Goal: Transaction & Acquisition: Purchase product/service

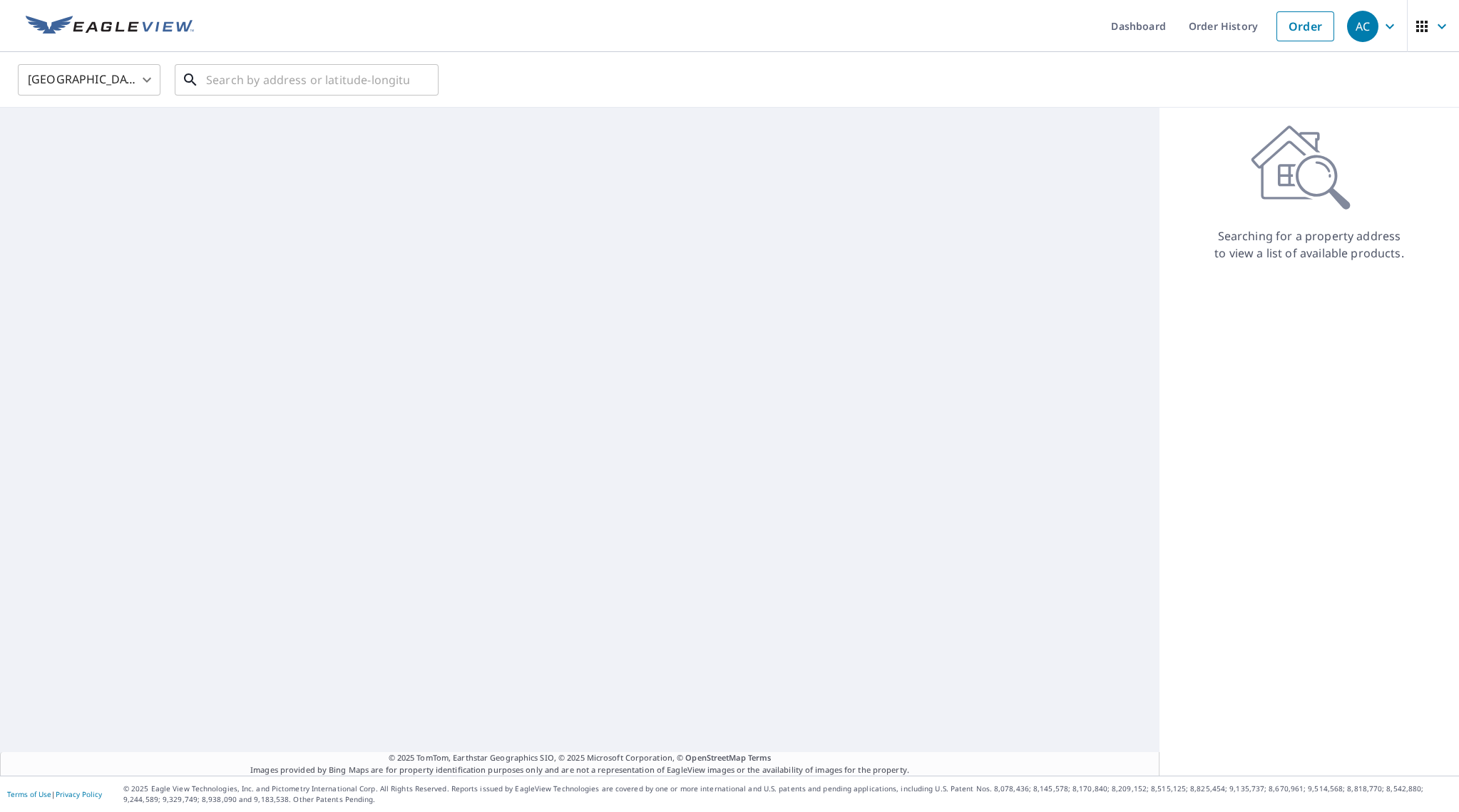
click at [322, 77] on input "text" at bounding box center [307, 79] width 203 height 40
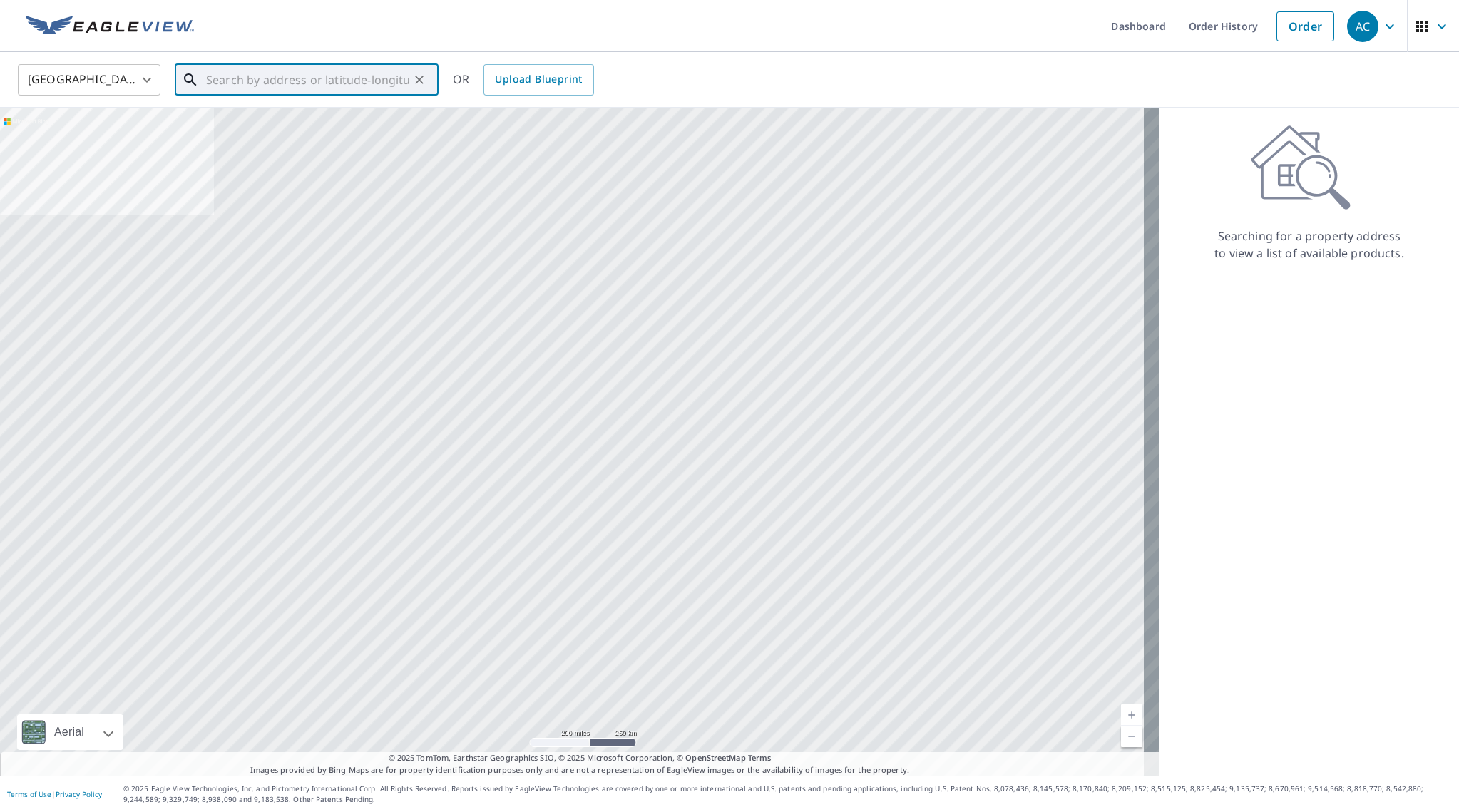
paste input "[STREET_ADDRESS][PERSON_NAME] S."
click at [325, 146] on li "[STREET_ADDRESS][PERSON_NAME]" at bounding box center [306, 129] width 264 height 49
type input "[STREET_ADDRESS][PERSON_NAME]"
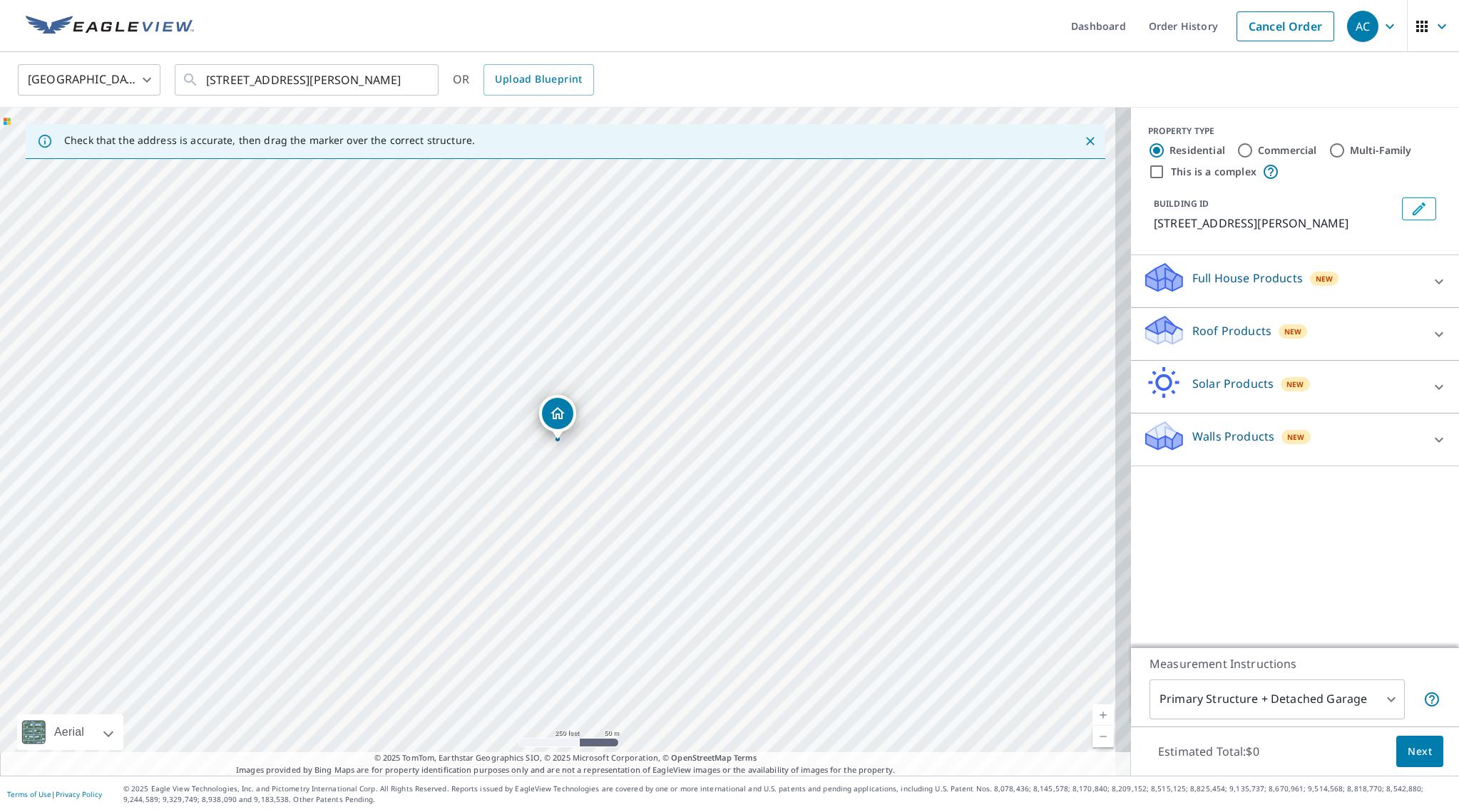
click at [1208, 339] on p "Roof Products" at bounding box center [1233, 331] width 79 height 17
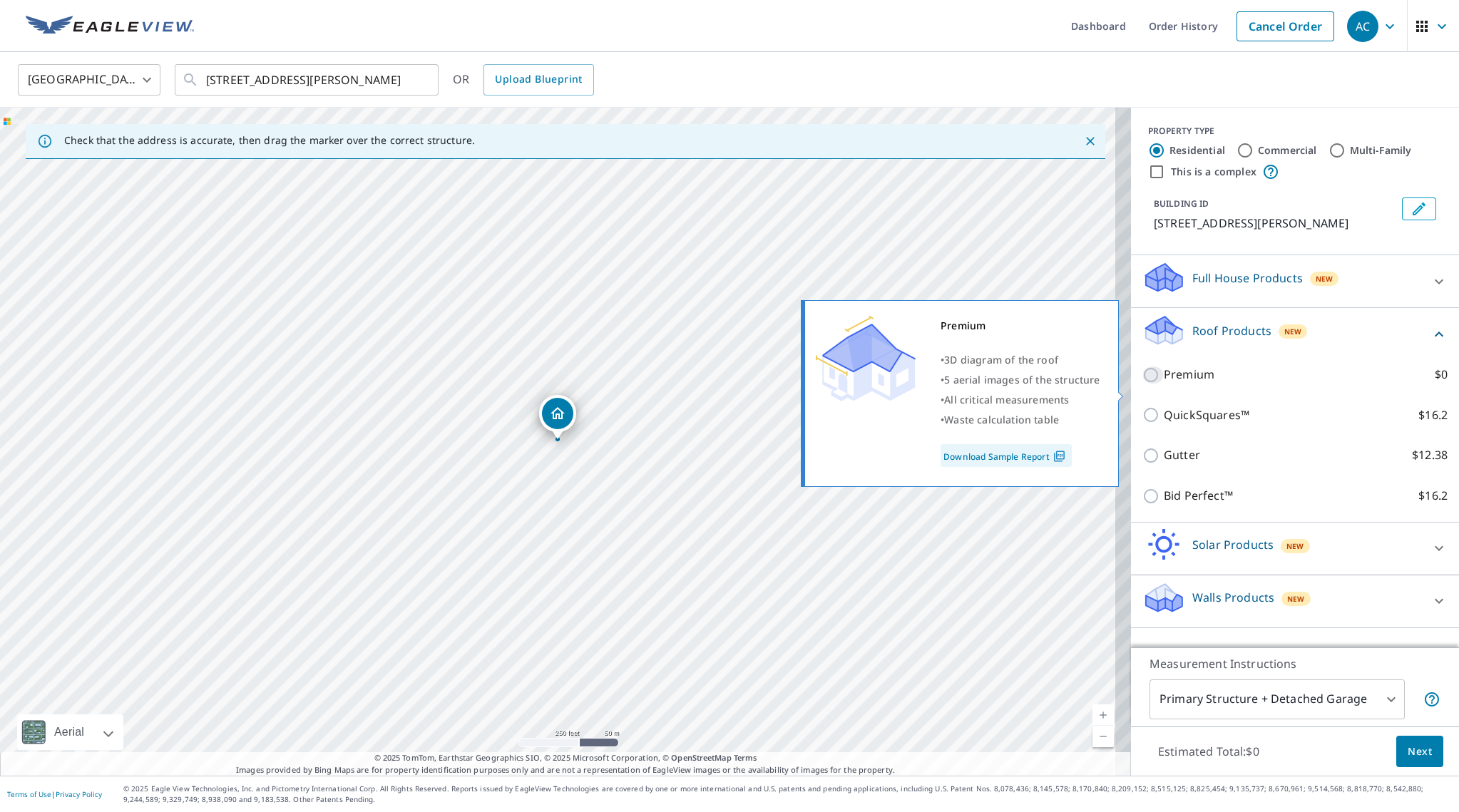
click at [1142, 384] on input "Premium $0" at bounding box center [1153, 374] width 21 height 17
checkbox input "true"
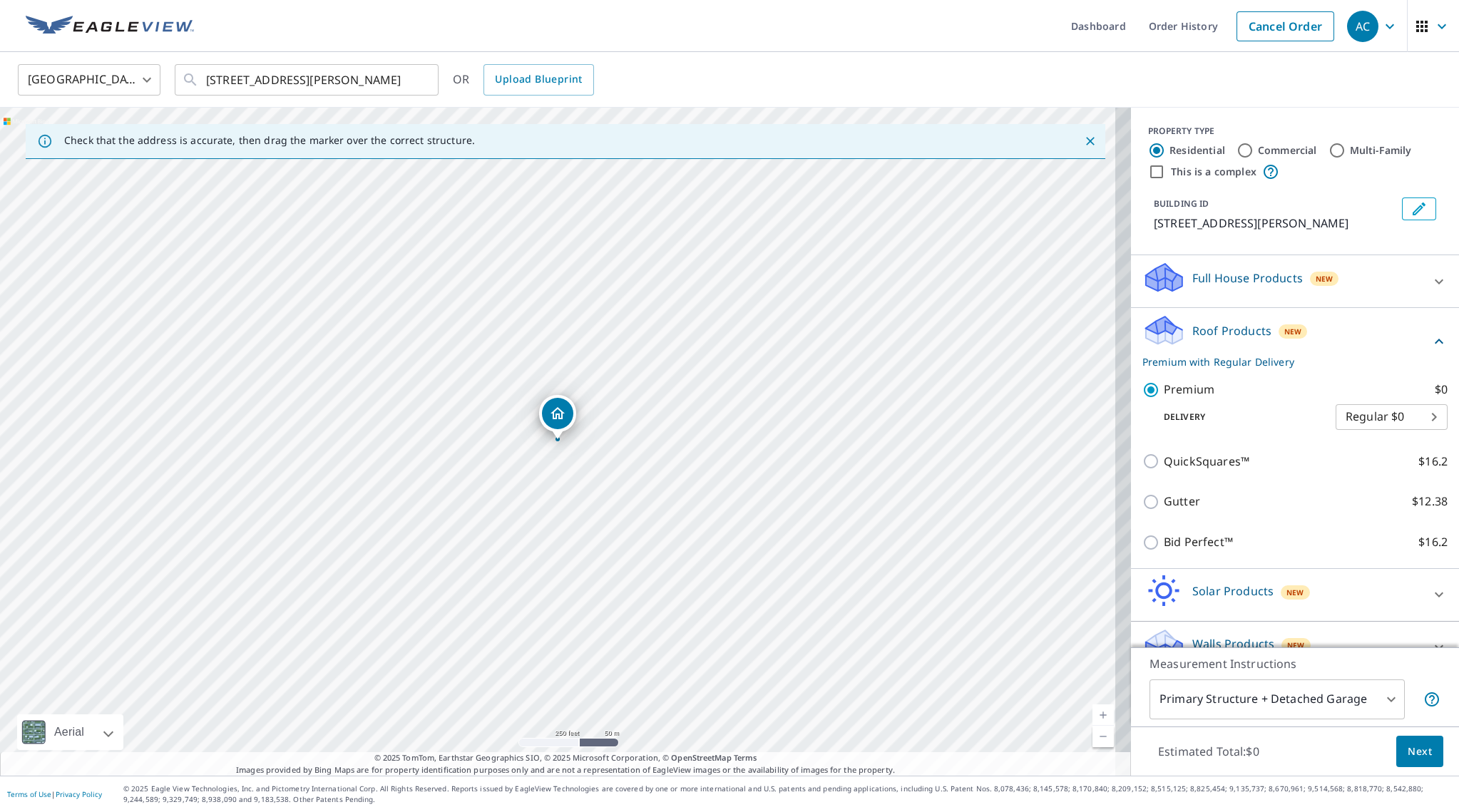
click at [1408, 747] on span "Next" at bounding box center [1419, 751] width 24 height 18
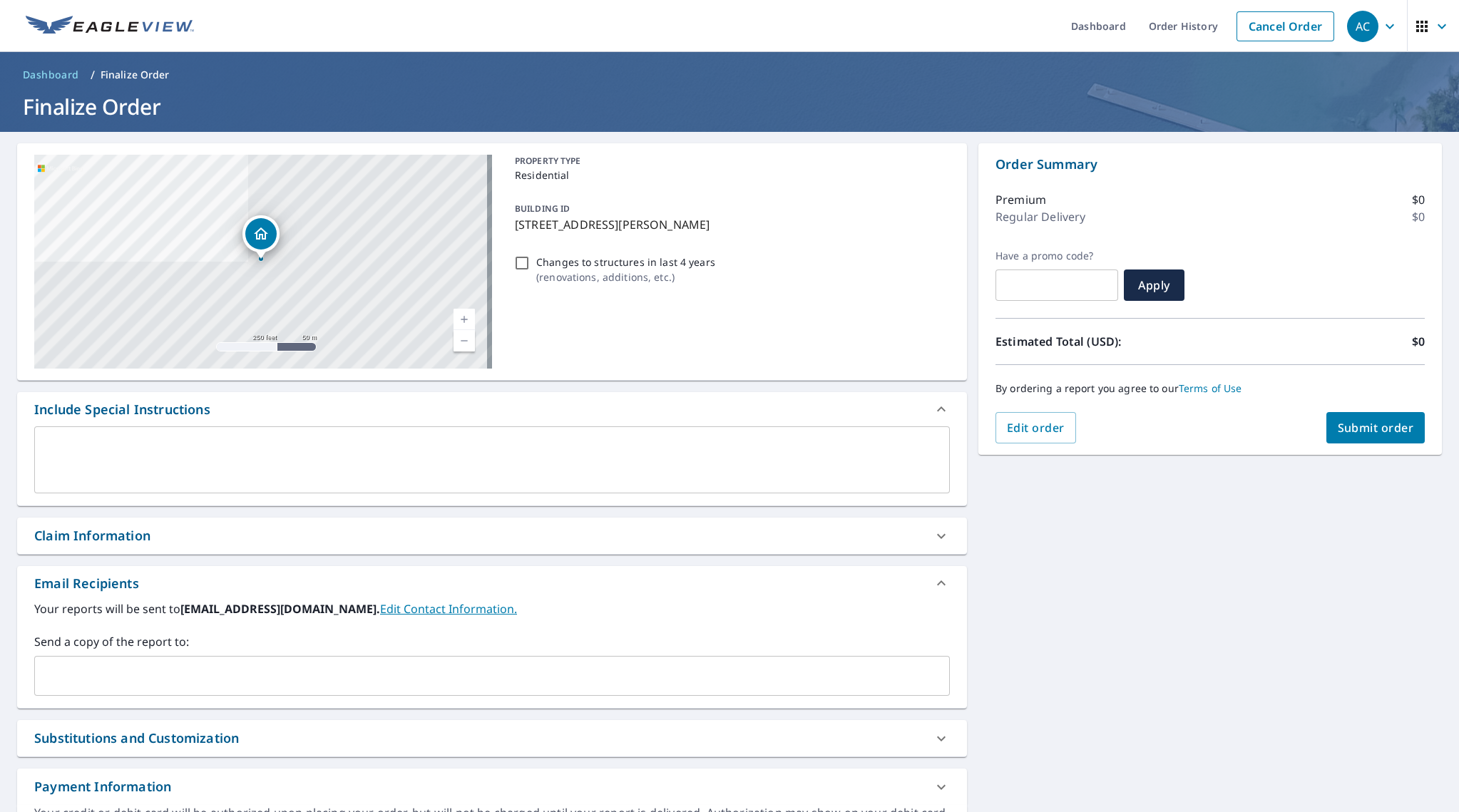
click at [107, 540] on div "Claim Information" at bounding box center [93, 535] width 116 height 19
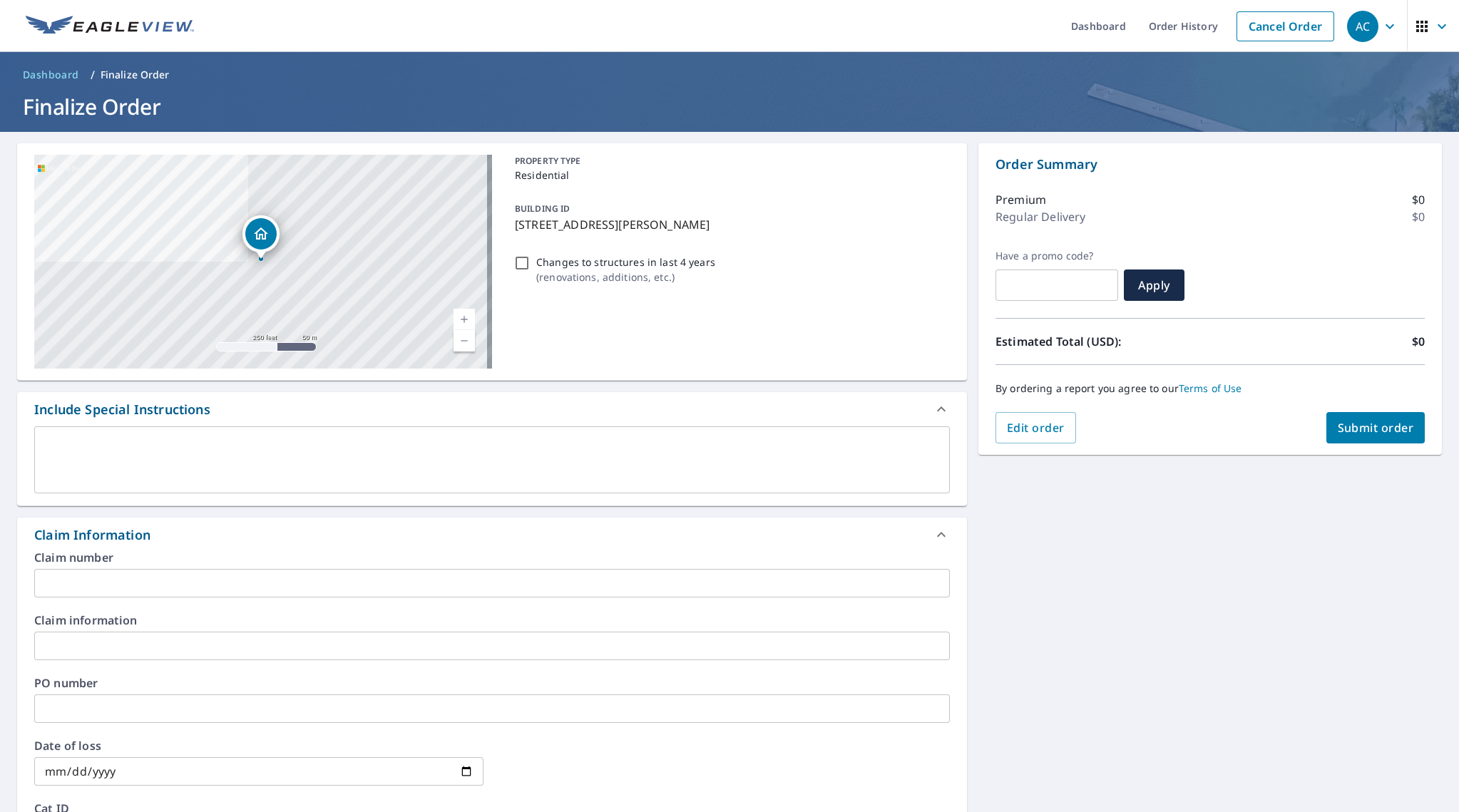
click at [111, 594] on input "text" at bounding box center [493, 583] width 916 height 29
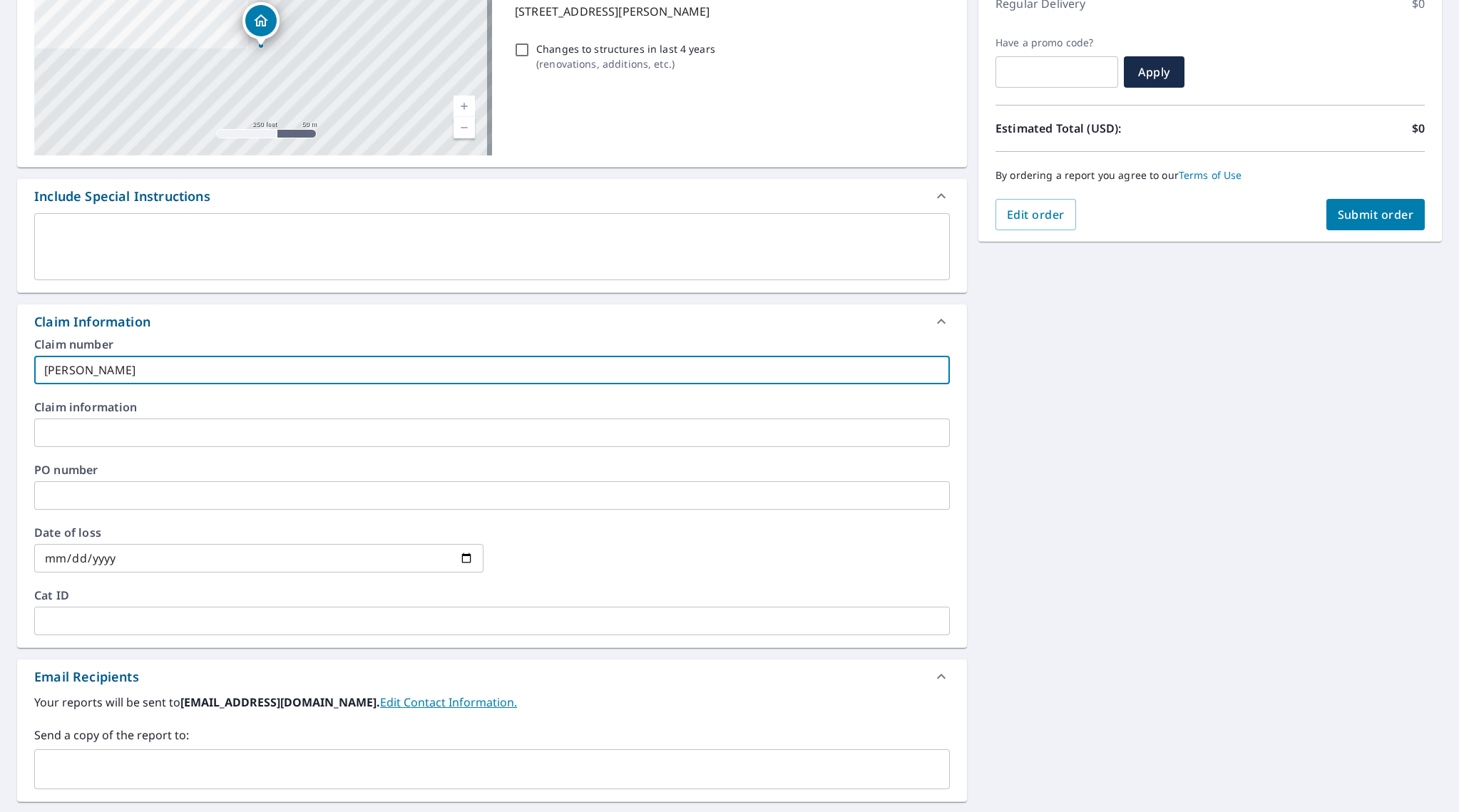
scroll to position [213, 0]
type input "[PERSON_NAME]"
click at [138, 766] on input "text" at bounding box center [481, 769] width 881 height 27
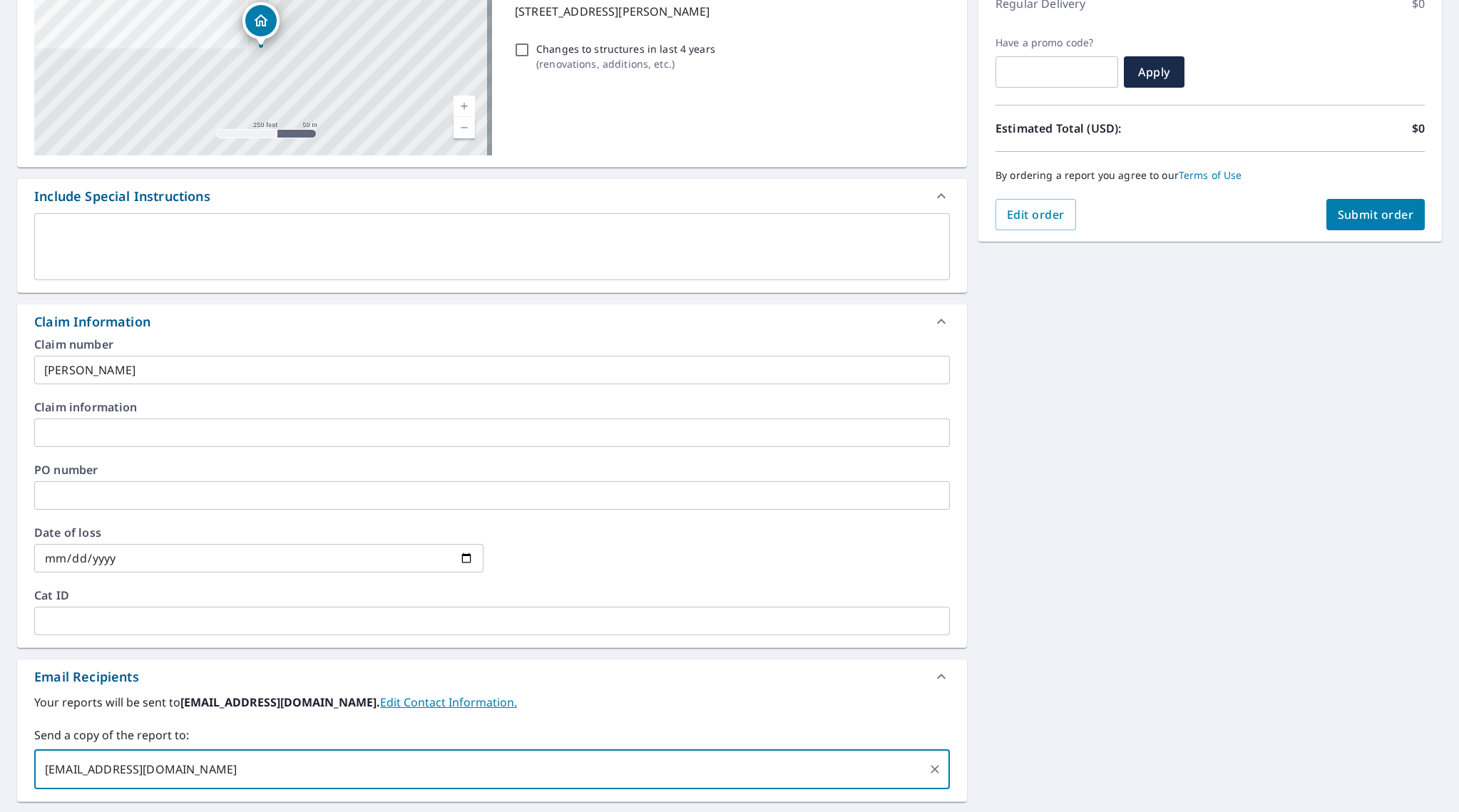
type input "[EMAIL_ADDRESS][DOMAIN_NAME]"
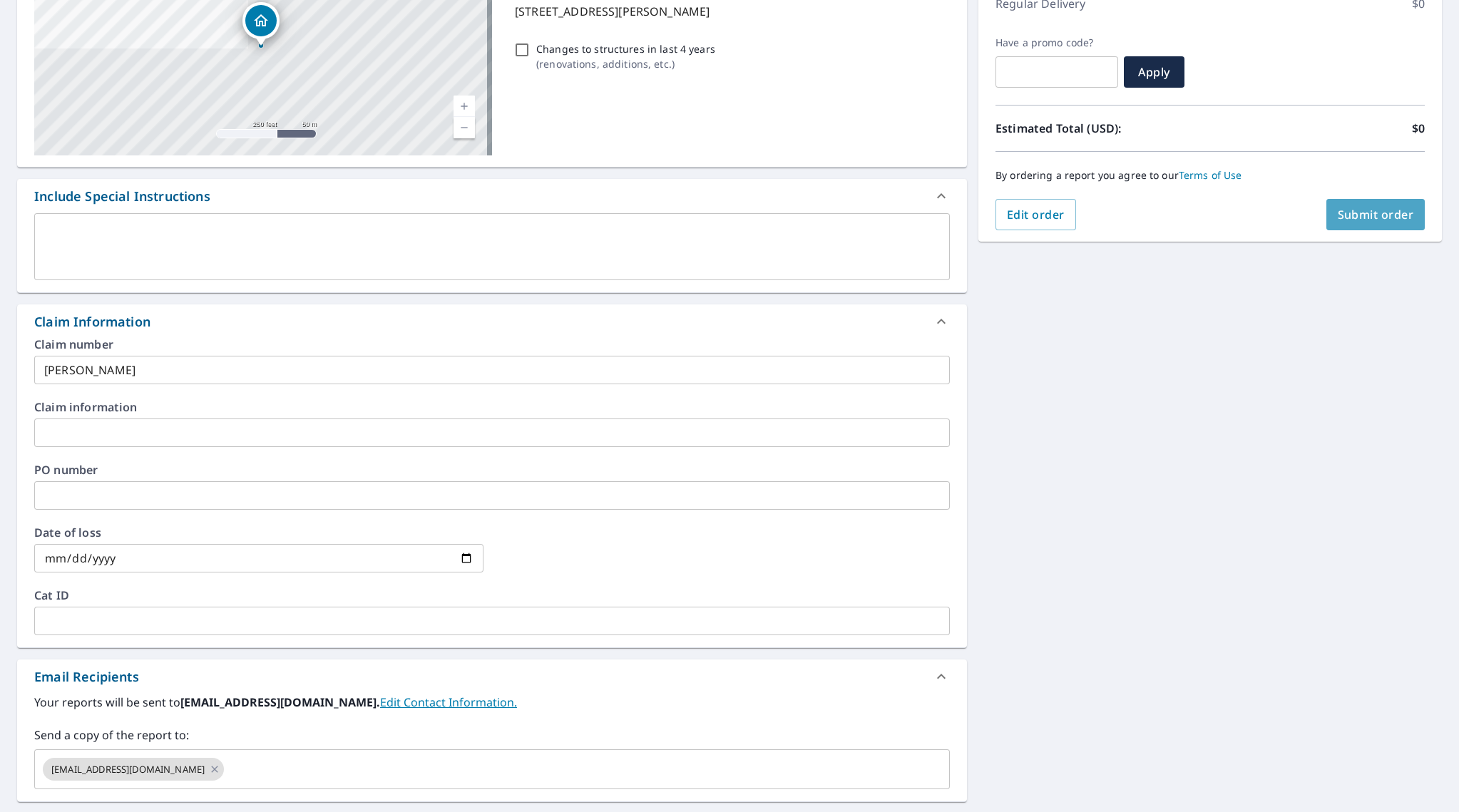
click at [1338, 212] on span "Submit order" at bounding box center [1376, 215] width 77 height 16
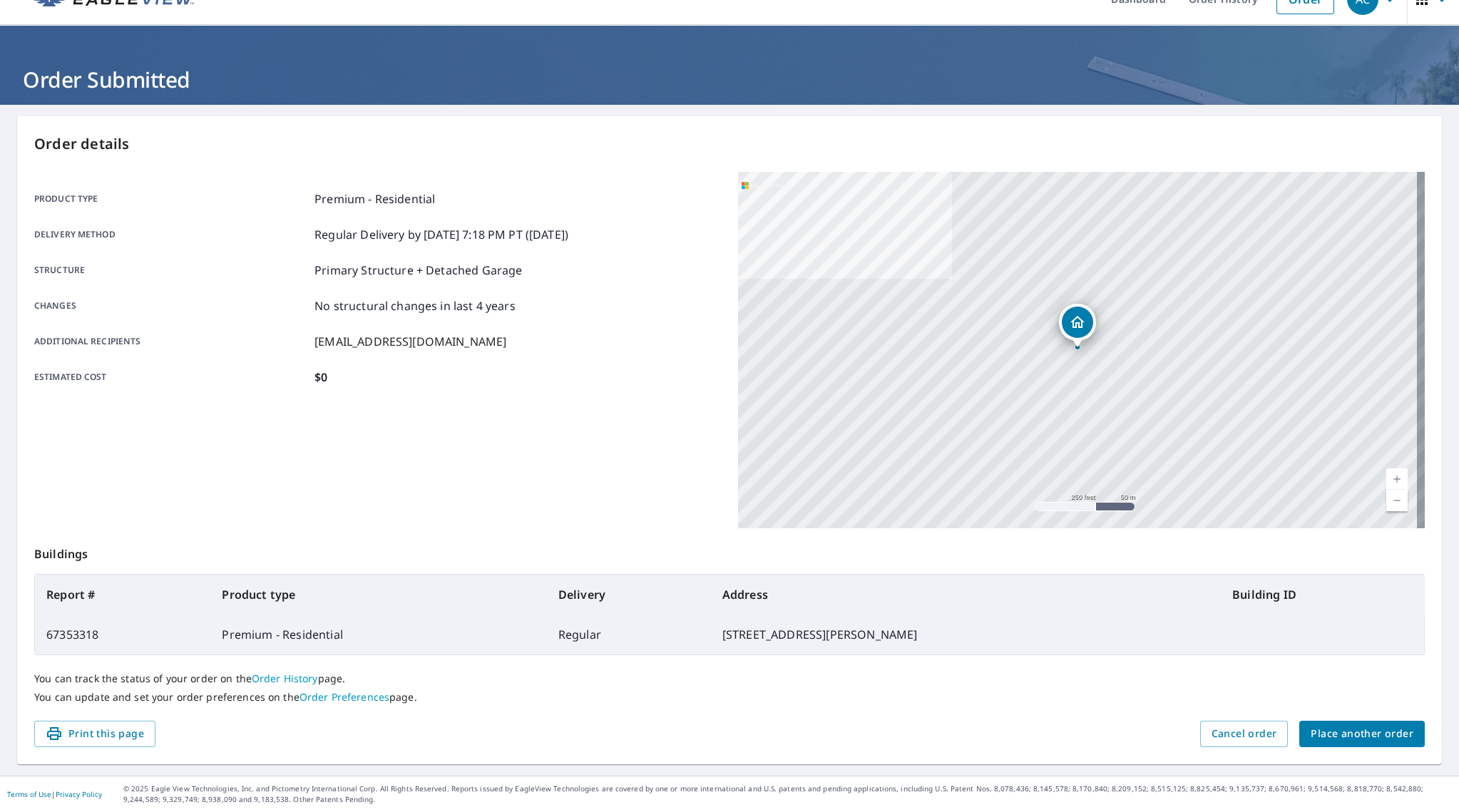
scroll to position [25, 0]
